Goal: Check status: Check status

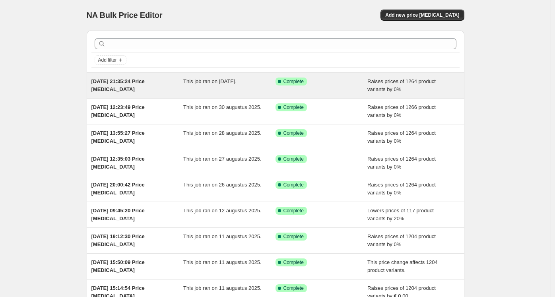
click at [197, 84] on span "This job ran on [DATE]." at bounding box center [209, 81] width 53 height 6
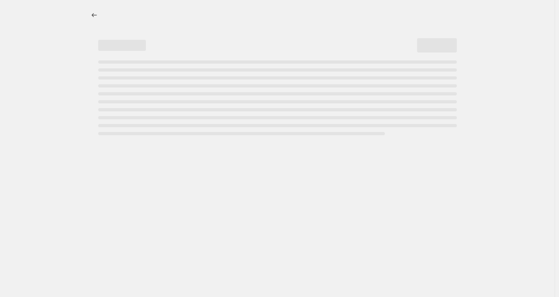
select select "percentage"
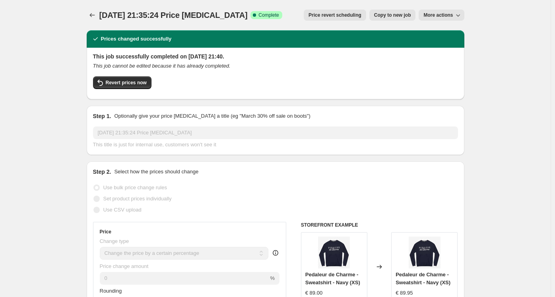
click at [451, 11] on button "More actions" at bounding box center [441, 15] width 45 height 11
